Goal: Information Seeking & Learning: Learn about a topic

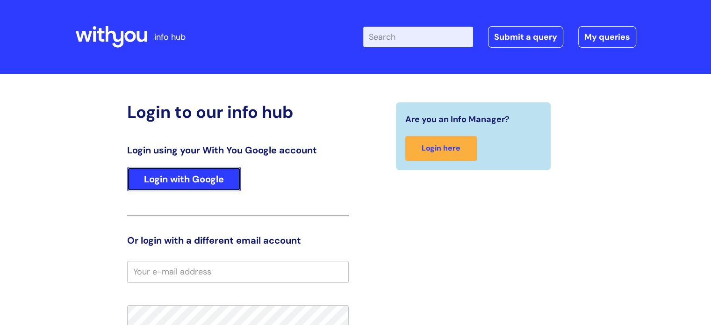
click at [208, 178] on link "Login with Google" at bounding box center [184, 179] width 114 height 24
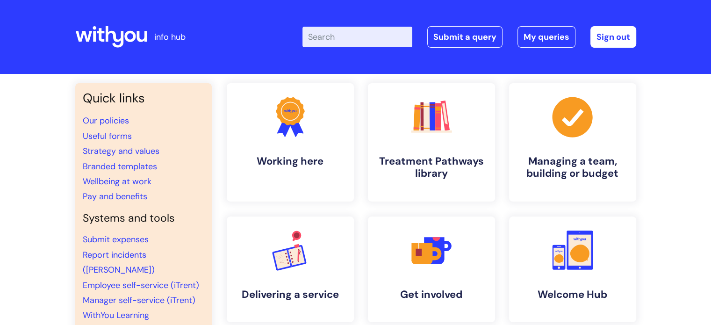
click at [354, 41] on input "Enter your search term here..." at bounding box center [357, 37] width 110 height 21
type input "e"
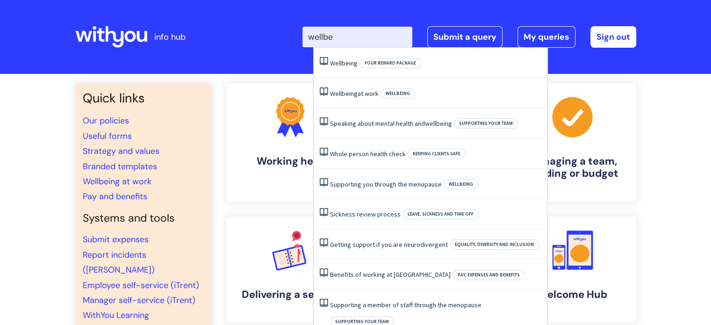
type input "wellbei"
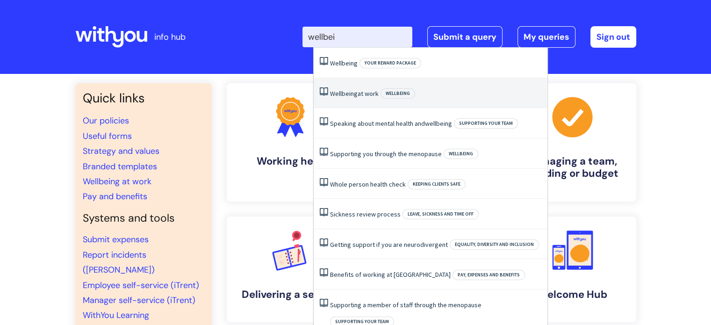
click at [351, 93] on span "Wellbeing" at bounding box center [344, 93] width 28 height 8
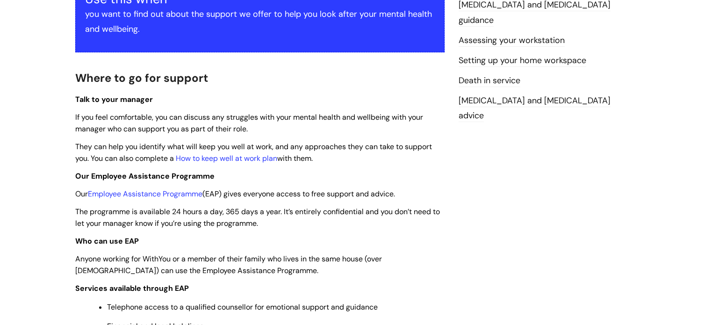
scroll to position [215, 0]
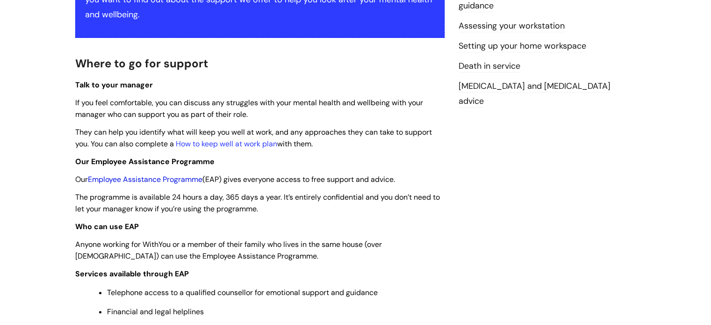
click at [169, 179] on link "Employee Assistance Programme" at bounding box center [145, 179] width 115 height 10
